Goal: Navigation & Orientation: Find specific page/section

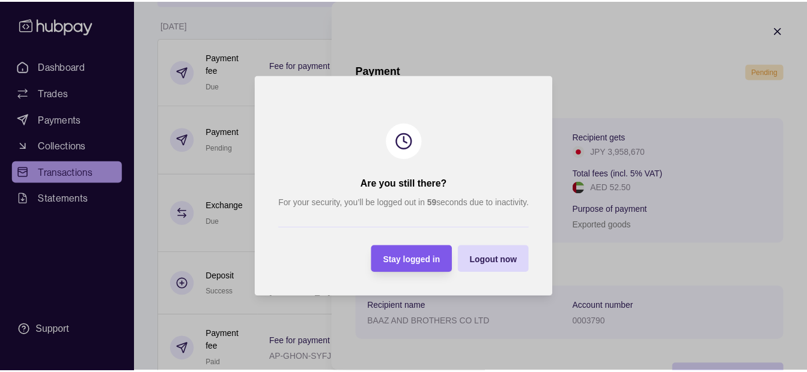
scroll to position [44, 0]
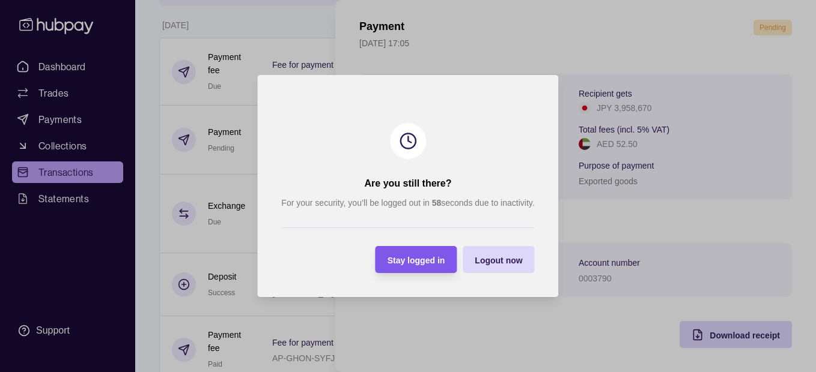
click at [419, 270] on div "Stay logged in" at bounding box center [407, 259] width 76 height 27
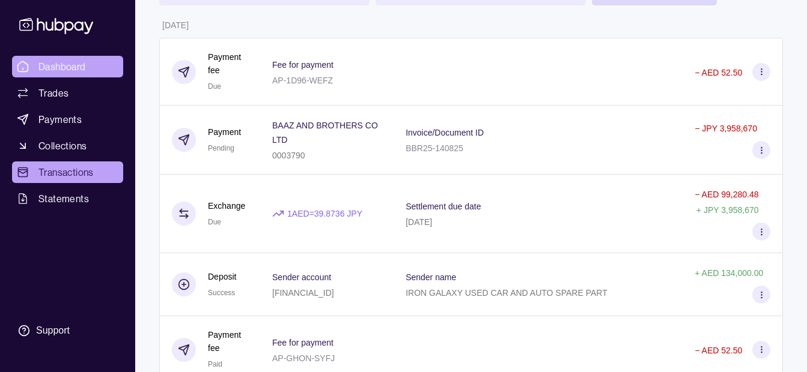
click at [95, 62] on link "Dashboard" at bounding box center [67, 67] width 111 height 22
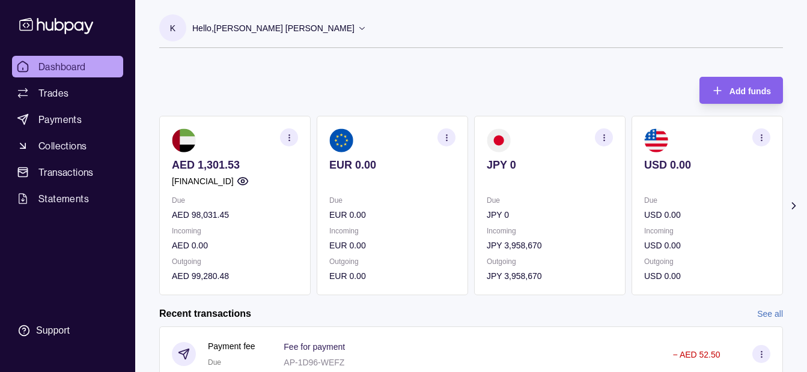
click at [235, 32] on p "Hello, [PERSON_NAME] [PERSON_NAME]" at bounding box center [273, 28] width 162 height 13
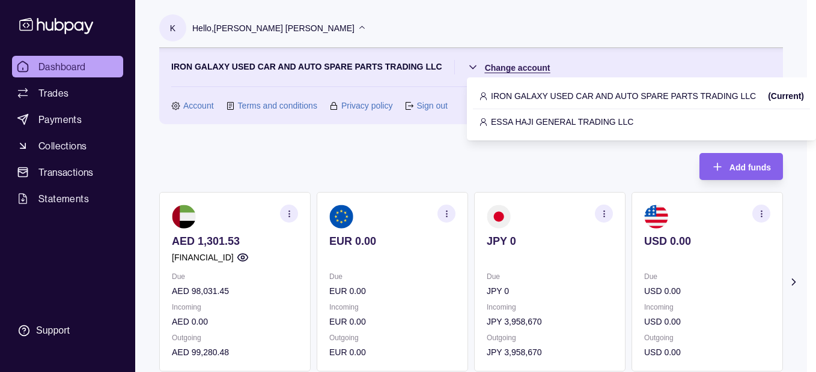
click at [526, 64] on html "Dashboard Trades Payments Collections Transactions Statements Support K Hello, …" at bounding box center [408, 357] width 816 height 715
click at [523, 119] on p "ESSA HAJI GENERAL TRADING LLC" at bounding box center [562, 121] width 142 height 13
